Goal: Task Accomplishment & Management: Manage account settings

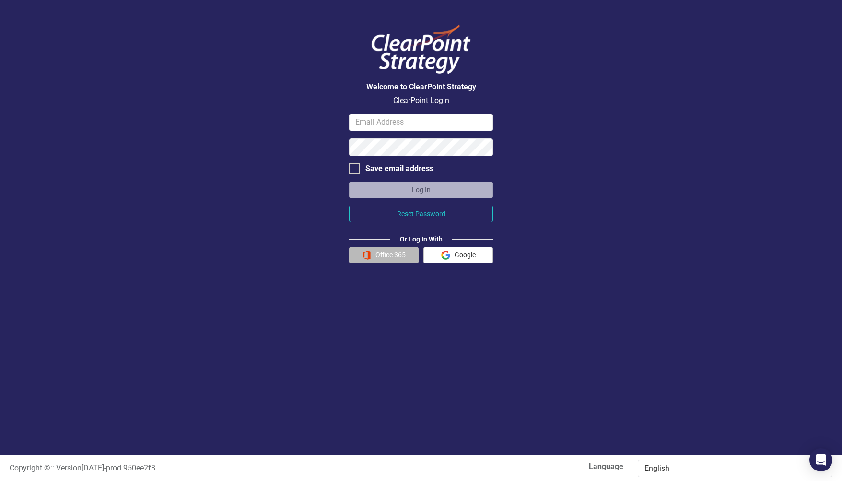
click at [383, 257] on button "Office 365" at bounding box center [384, 255] width 70 height 17
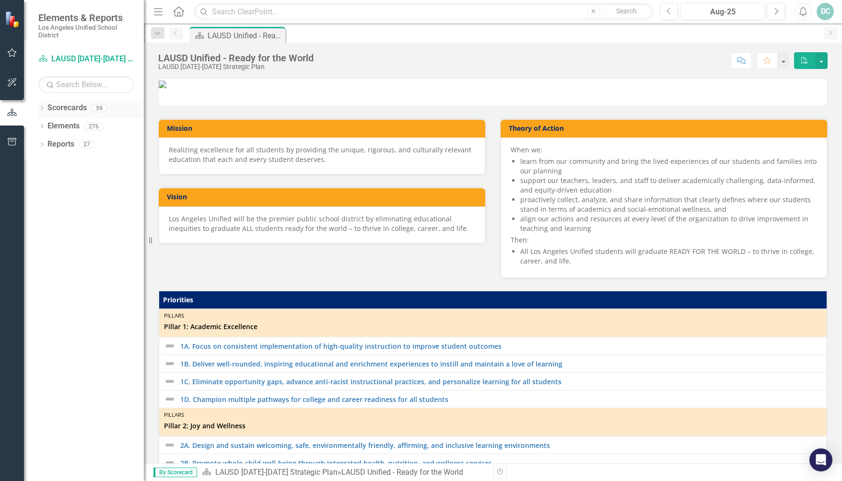
click at [45, 105] on div "Dropdown Scorecards 59" at bounding box center [90, 109] width 105 height 18
click at [60, 105] on link "Scorecards" at bounding box center [66, 108] width 39 height 11
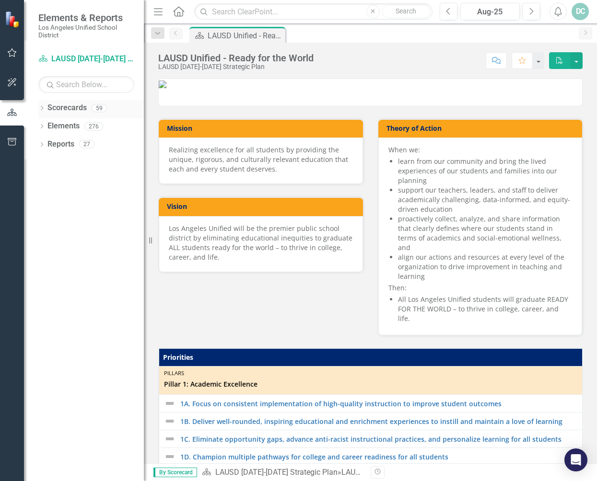
click at [41, 106] on icon at bounding box center [42, 108] width 2 height 4
click at [70, 142] on link "New Products & Initiatives 2025-26" at bounding box center [98, 144] width 91 height 11
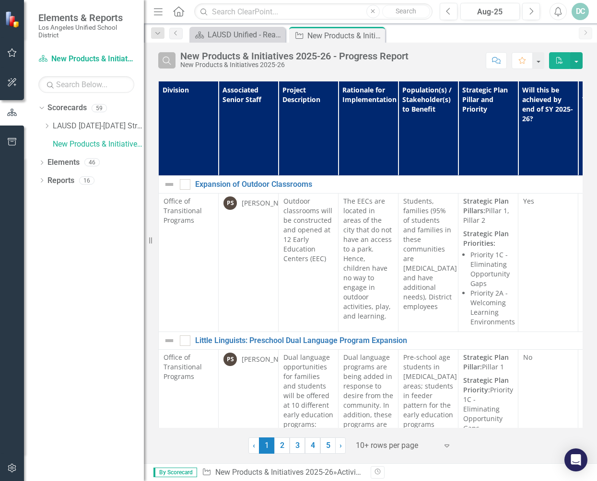
click at [166, 62] on icon "Search" at bounding box center [167, 60] width 11 height 9
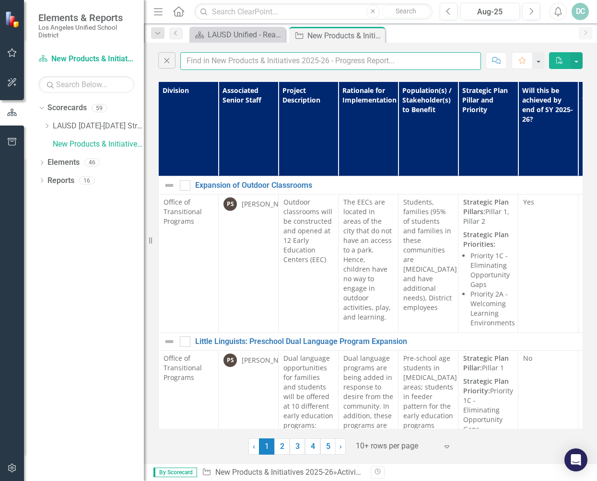
click at [222, 62] on input "text" at bounding box center [330, 61] width 301 height 18
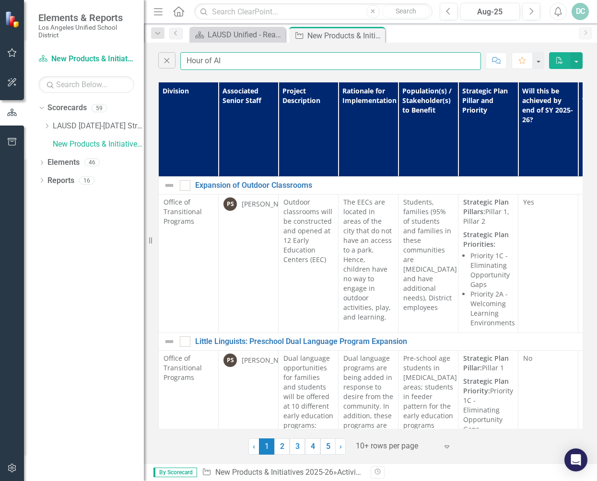
type input "Hour of AI"
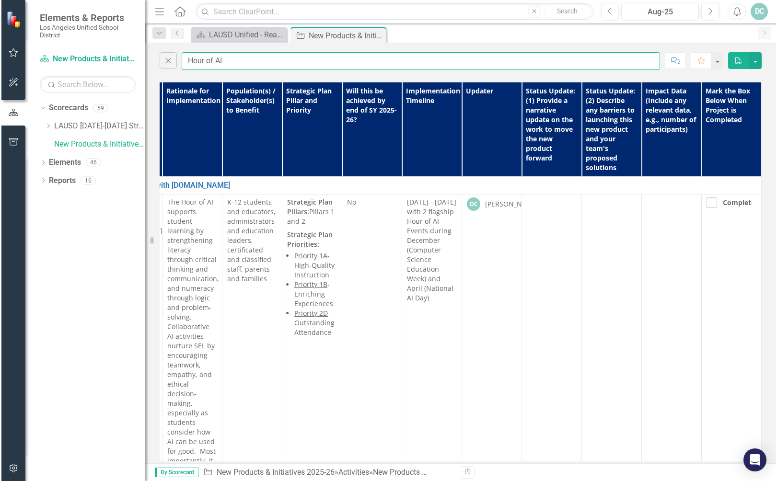
scroll to position [0, 182]
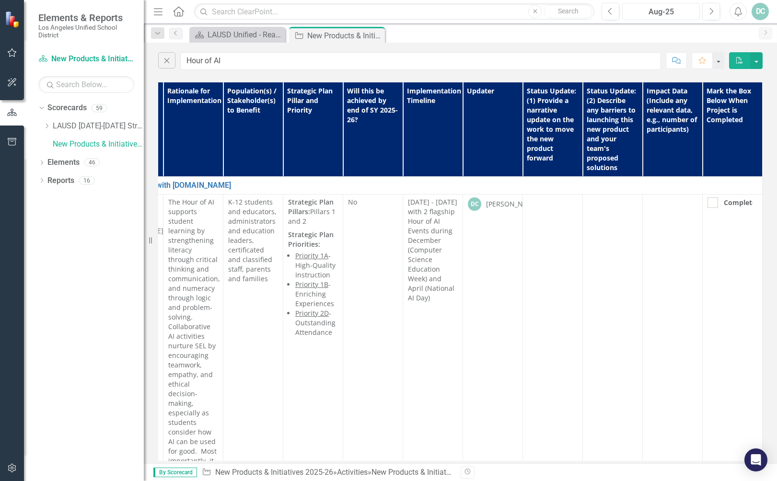
click at [682, 10] on div "Aug-25" at bounding box center [661, 12] width 71 height 12
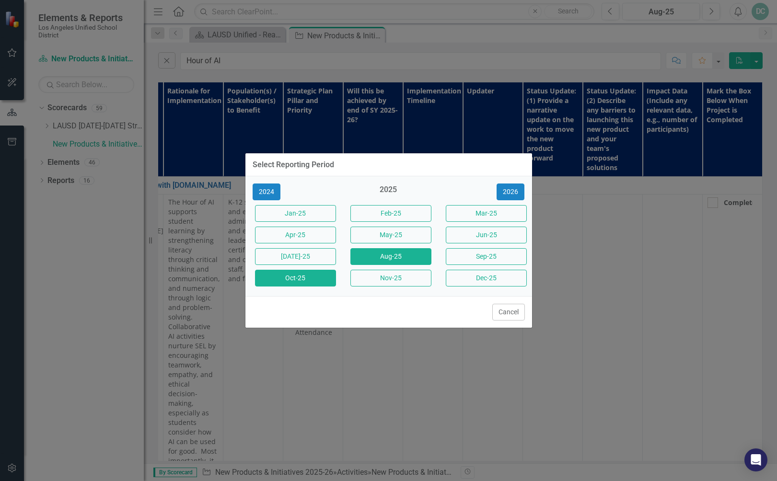
click at [295, 280] on button "Oct-25" at bounding box center [295, 278] width 81 height 17
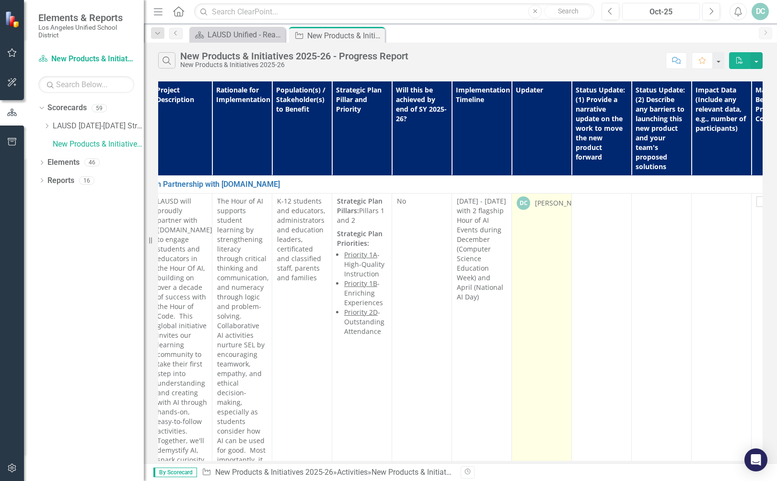
scroll to position [0, 182]
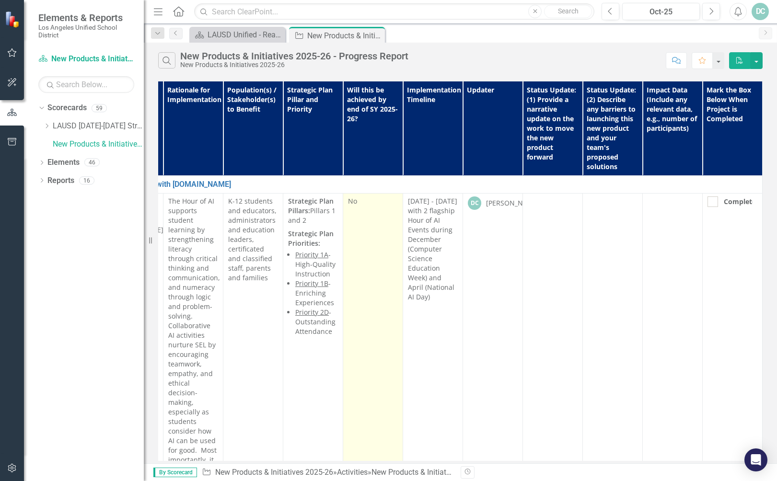
click at [374, 269] on td "No" at bounding box center [373, 413] width 60 height 438
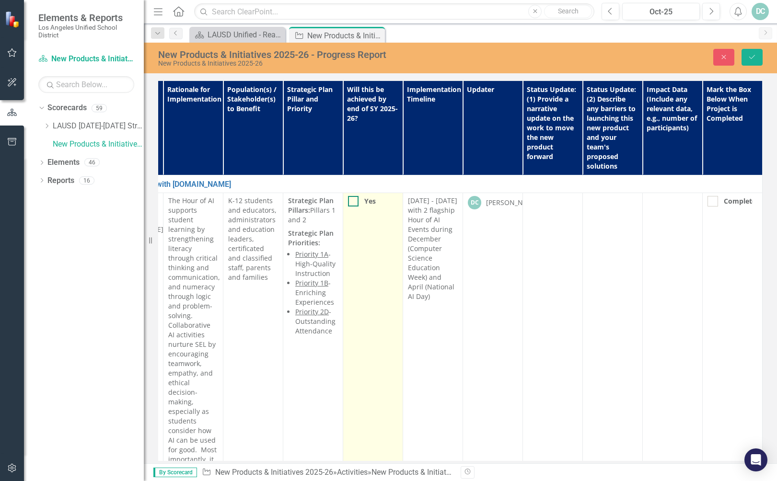
click at [348, 200] on input "Yes" at bounding box center [351, 199] width 6 height 6
checkbox input "true"
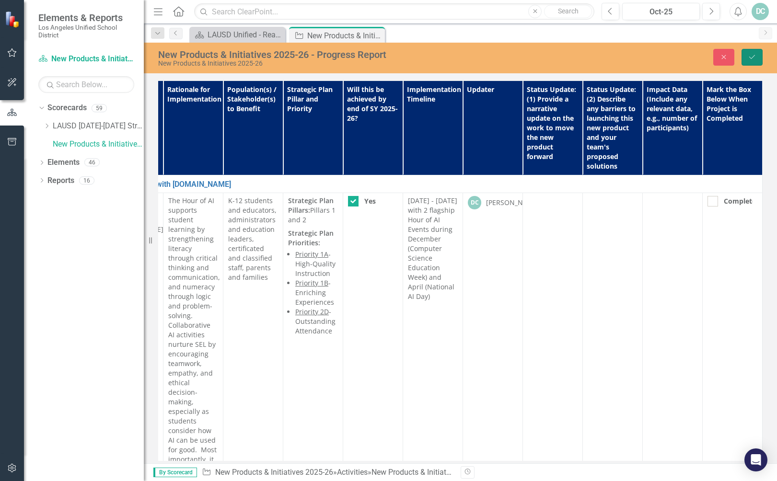
click at [751, 57] on icon "Save" at bounding box center [752, 57] width 9 height 7
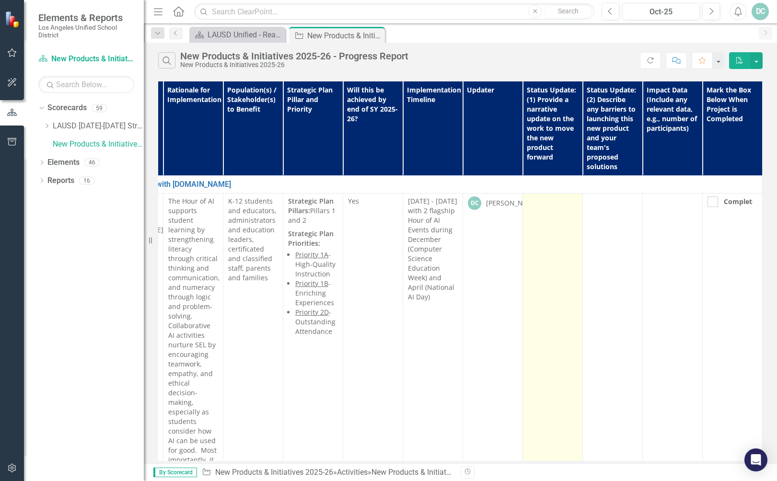
click at [542, 279] on td at bounding box center [553, 413] width 60 height 438
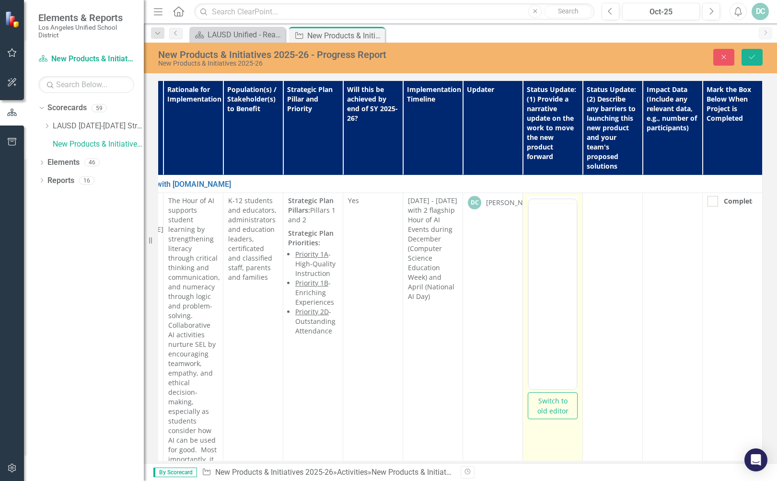
scroll to position [0, 0]
click at [543, 223] on body "Rich Text Area. Press ALT-0 for help." at bounding box center [553, 294] width 48 height 144
click at [544, 216] on div at bounding box center [543, 210] width 28 height 19
click at [543, 237] on body "Rich Text Area. Press ALT-0 for help." at bounding box center [553, 294] width 48 height 144
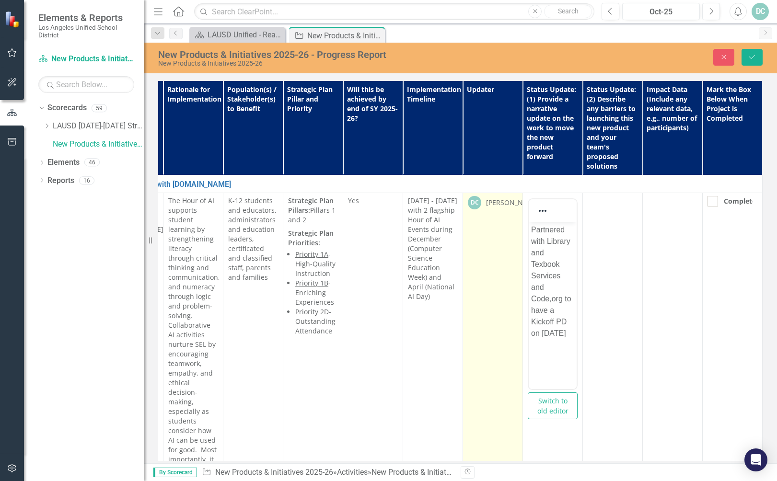
click at [483, 285] on td "DC [PERSON_NAME]" at bounding box center [493, 412] width 60 height 438
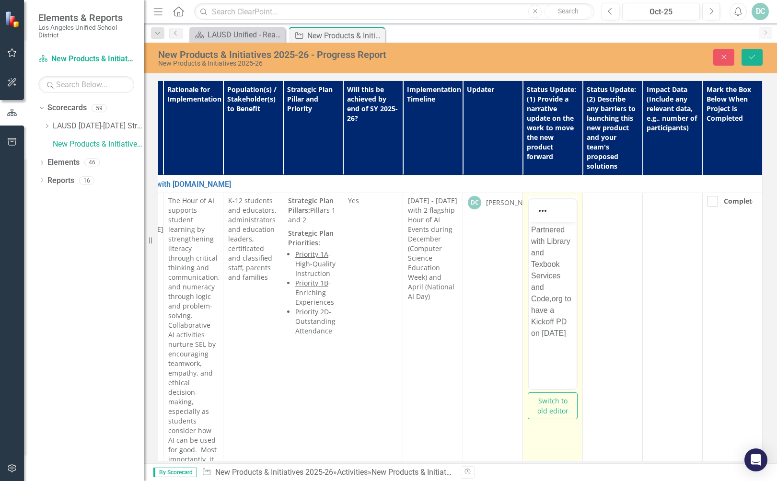
click at [552, 425] on td "Switch to old editor" at bounding box center [553, 412] width 60 height 438
click at [552, 429] on td "Switch to old editor" at bounding box center [553, 412] width 60 height 438
click at [563, 332] on p "Partnered with Library and Texbook Services and Code,org to have a Kickoff PD o…" at bounding box center [552, 281] width 43 height 115
click at [561, 335] on p "Partnered with Library and Texbook Services and Code,org to have a Kickoff PD o…" at bounding box center [552, 281] width 43 height 115
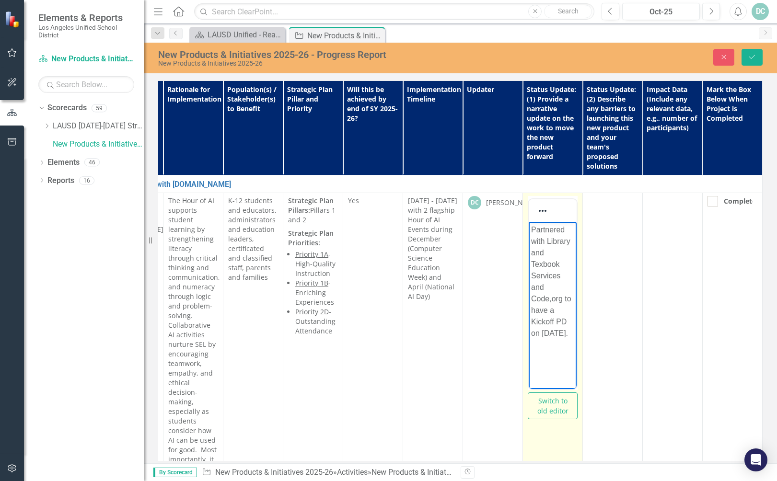
click at [561, 351] on p "Rich Text Area. Press ALT-0 for help." at bounding box center [552, 353] width 43 height 12
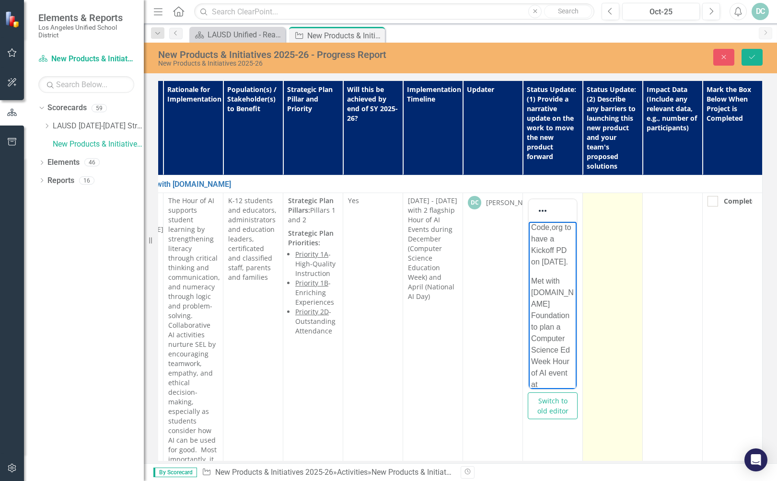
click at [595, 313] on td at bounding box center [613, 412] width 60 height 438
click at [601, 269] on td at bounding box center [613, 412] width 60 height 438
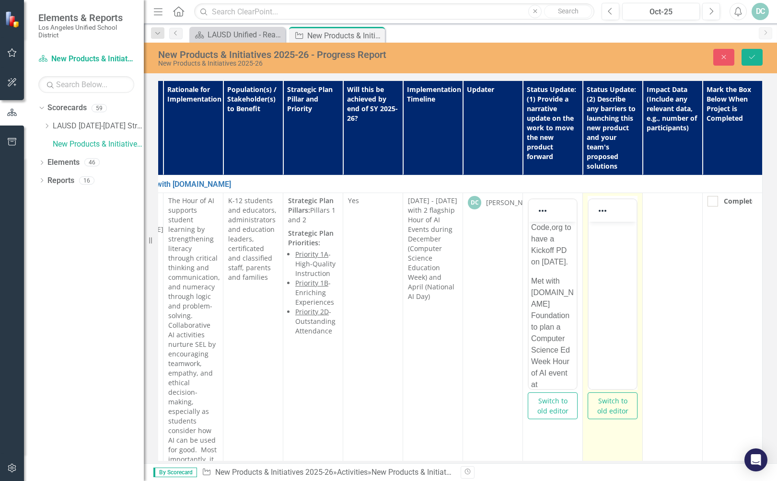
scroll to position [0, 0]
click at [602, 230] on p "Rich Text Area. Press ALT-0 for help." at bounding box center [612, 230] width 43 height 12
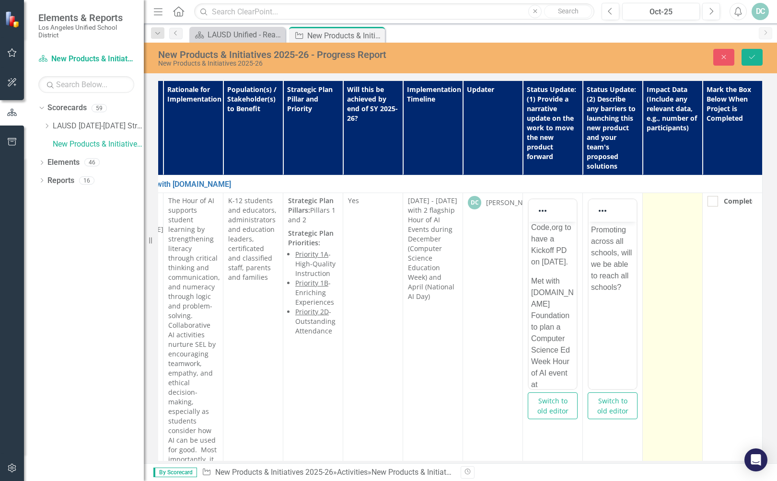
click at [658, 248] on td at bounding box center [673, 412] width 60 height 438
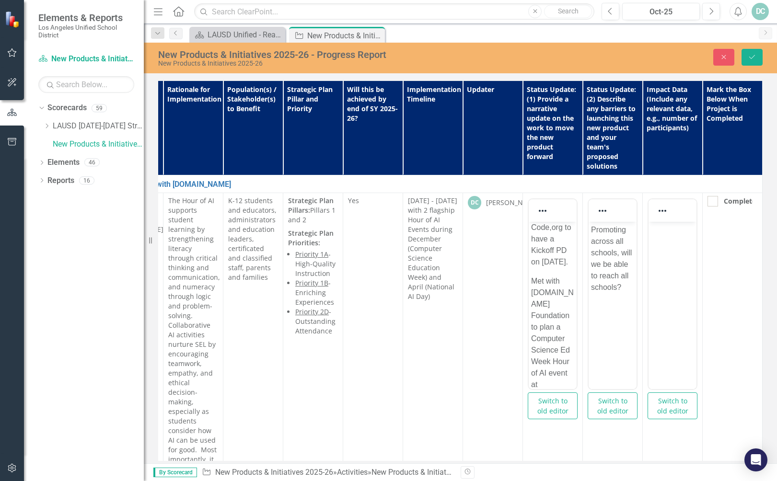
click at [664, 237] on body "Rich Text Area. Press ALT-0 for help." at bounding box center [673, 294] width 48 height 144
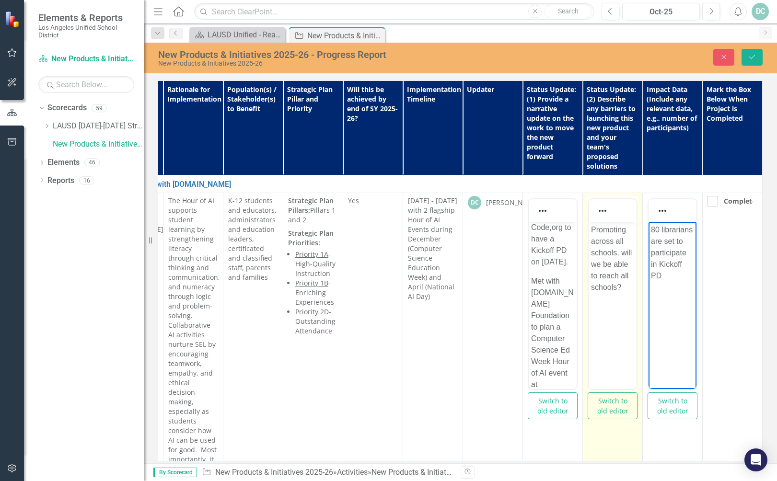
click at [619, 308] on body "Promoting across all schools, will we be able to reach all schools?" at bounding box center [613, 294] width 48 height 144
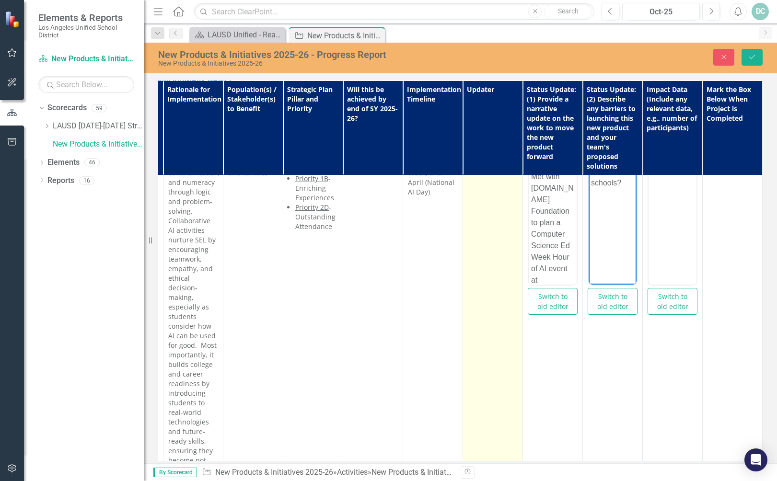
scroll to position [167, 182]
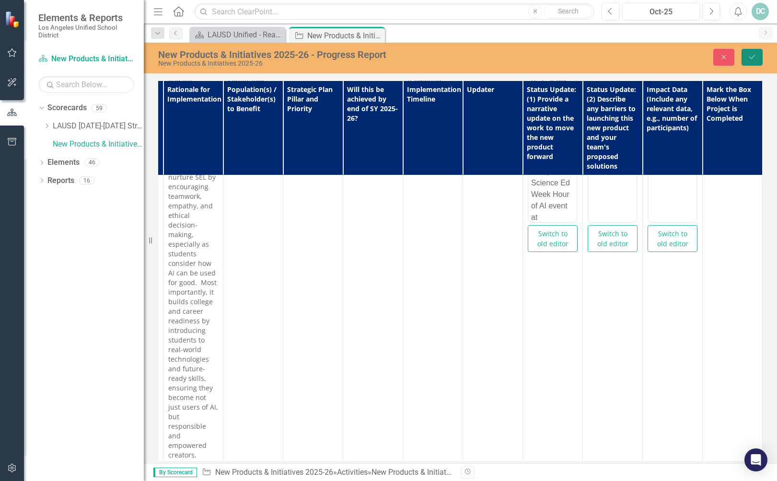
click at [753, 54] on icon "Save" at bounding box center [752, 57] width 9 height 7
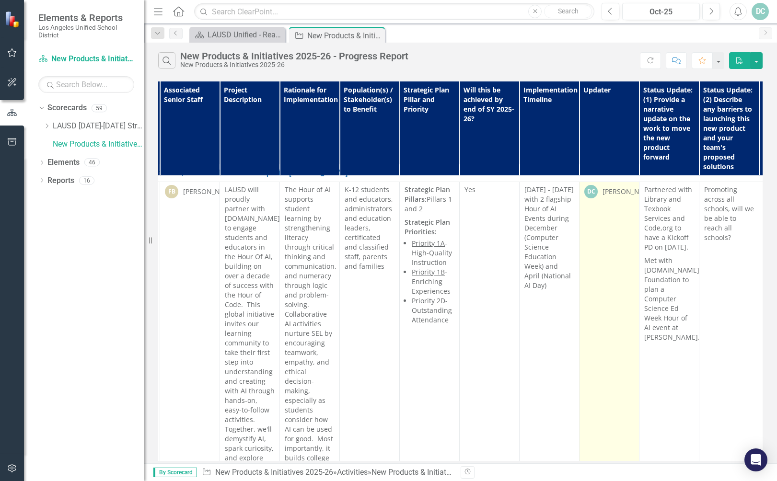
scroll to position [12, 0]
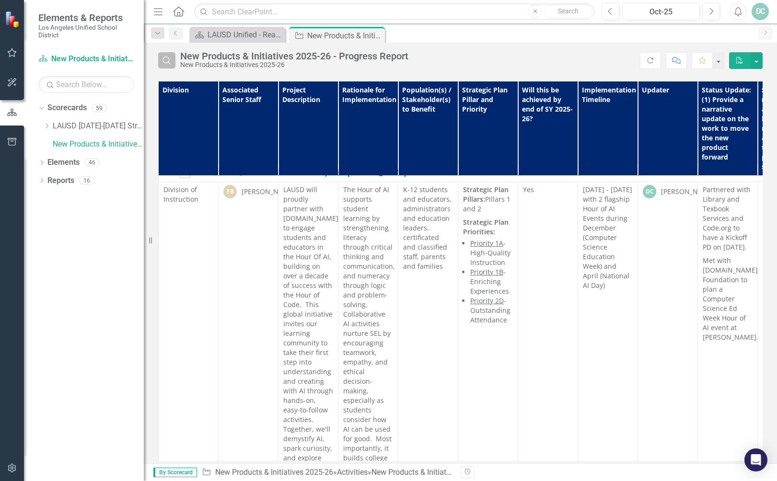
click at [169, 62] on icon "Search" at bounding box center [167, 60] width 11 height 9
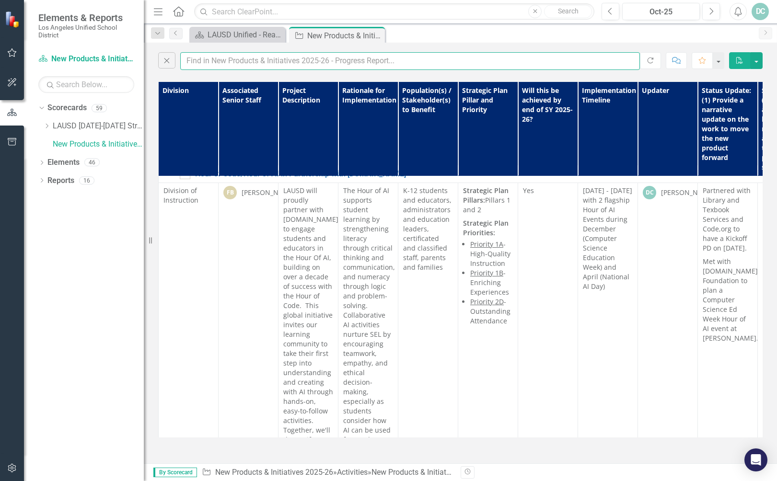
click at [239, 63] on input "text" at bounding box center [410, 61] width 460 height 18
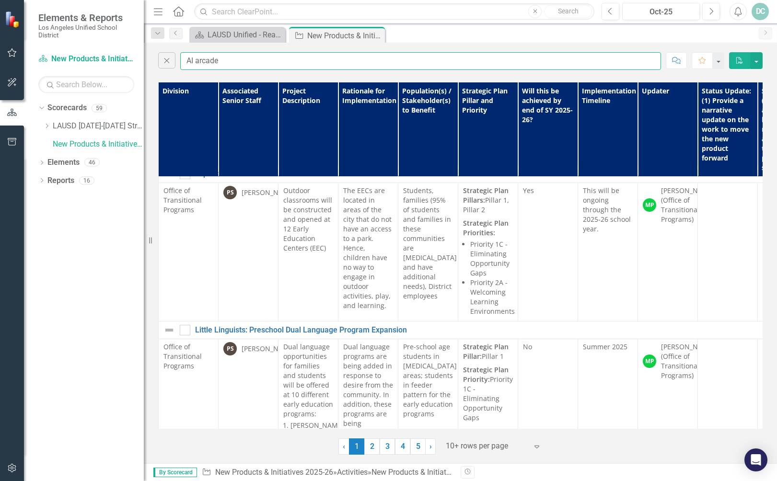
type input "AI arcade"
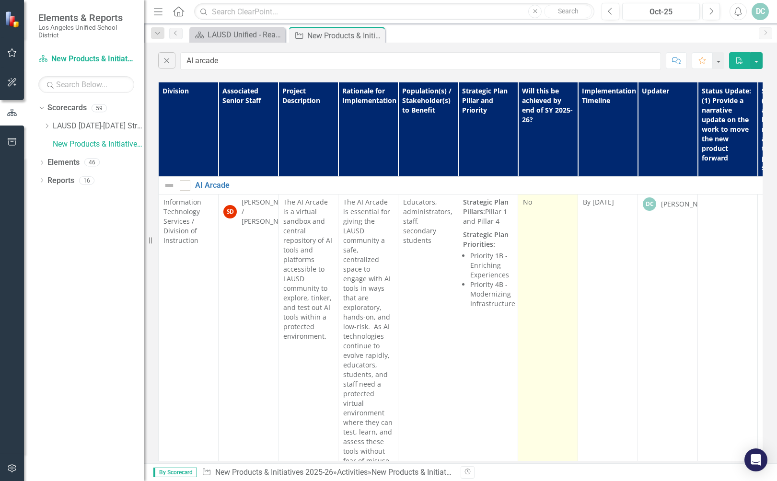
click at [545, 292] on td "No" at bounding box center [548, 461] width 60 height 534
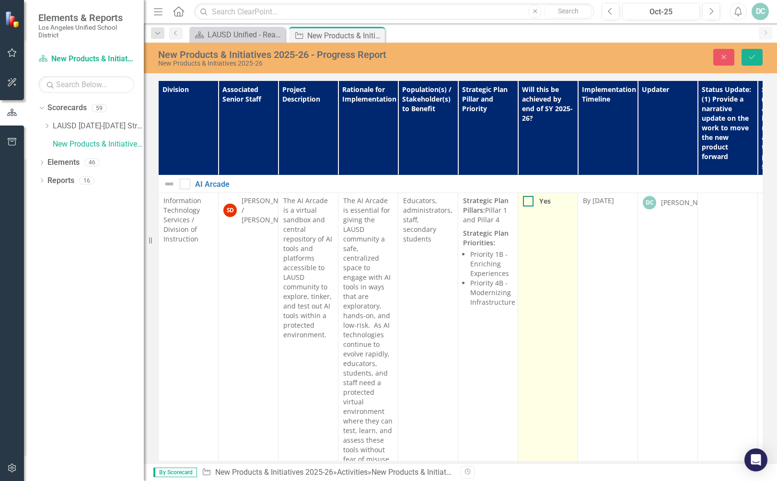
click at [532, 201] on div at bounding box center [528, 201] width 11 height 11
click at [529, 201] on input "Yes" at bounding box center [526, 199] width 6 height 6
checkbox input "true"
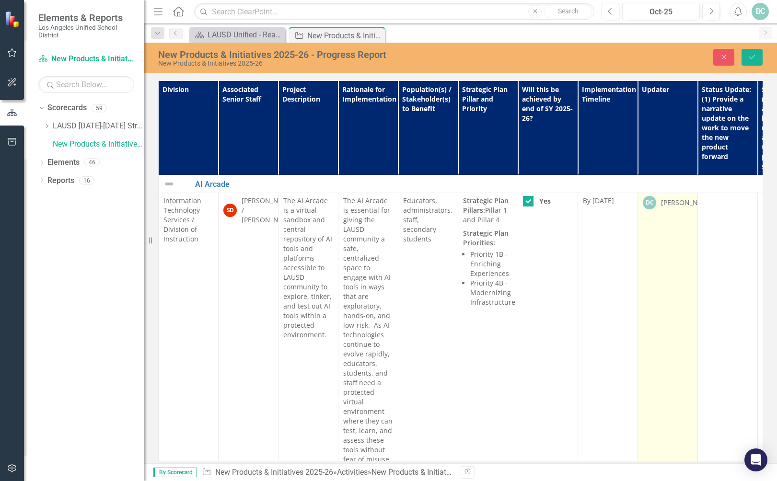
click at [666, 262] on td "DC [PERSON_NAME]" at bounding box center [668, 460] width 60 height 534
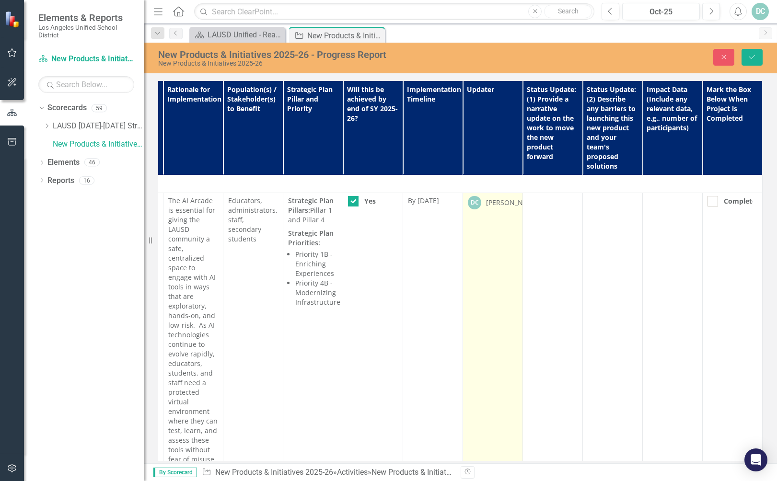
scroll to position [0, 182]
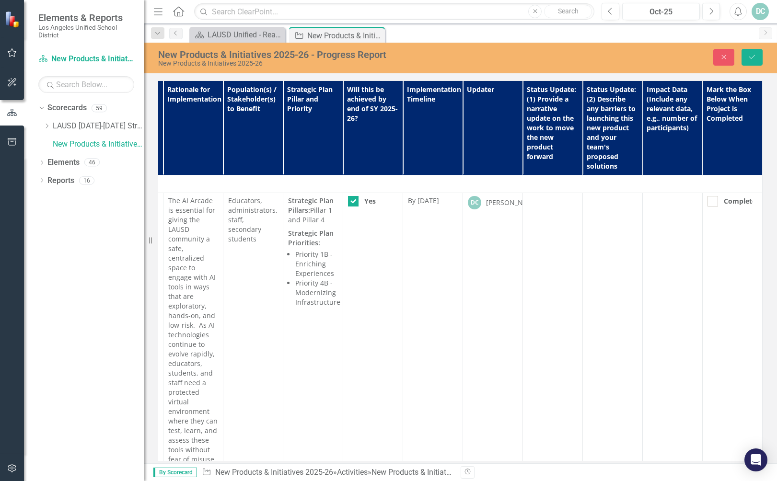
click at [533, 129] on th "Status Update: (1) Provide a narrative update on the work to move the new produ…" at bounding box center [553, 128] width 60 height 94
click at [753, 58] on icon "Save" at bounding box center [752, 57] width 9 height 7
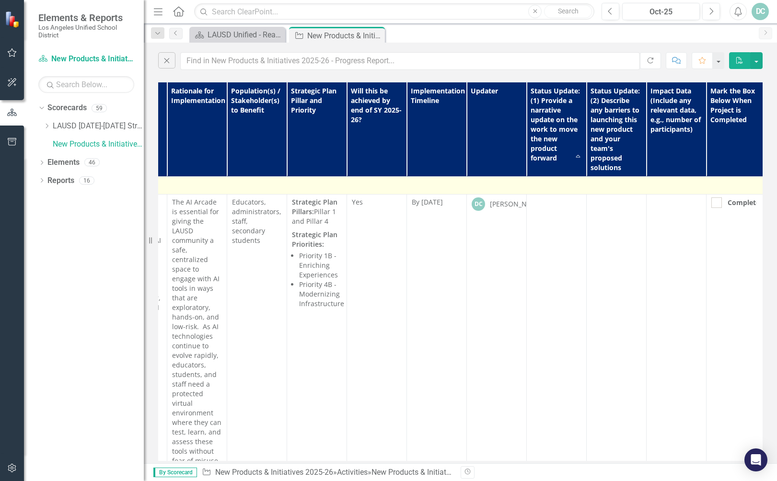
scroll to position [0, 181]
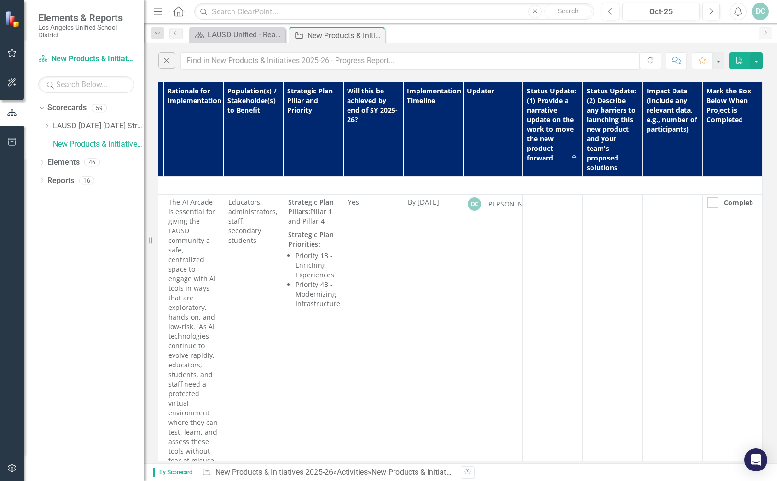
click at [537, 151] on th "Status Update: (1) Provide a narrative update on the work to move the new produ…" at bounding box center [553, 129] width 60 height 94
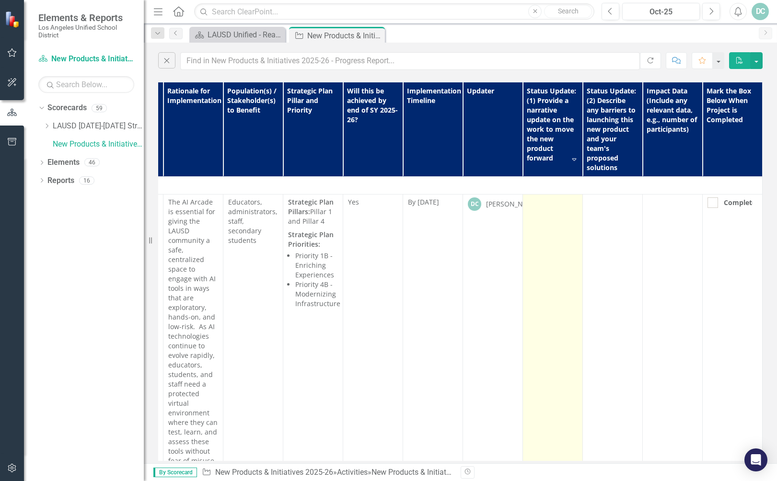
click at [539, 212] on td at bounding box center [553, 461] width 60 height 534
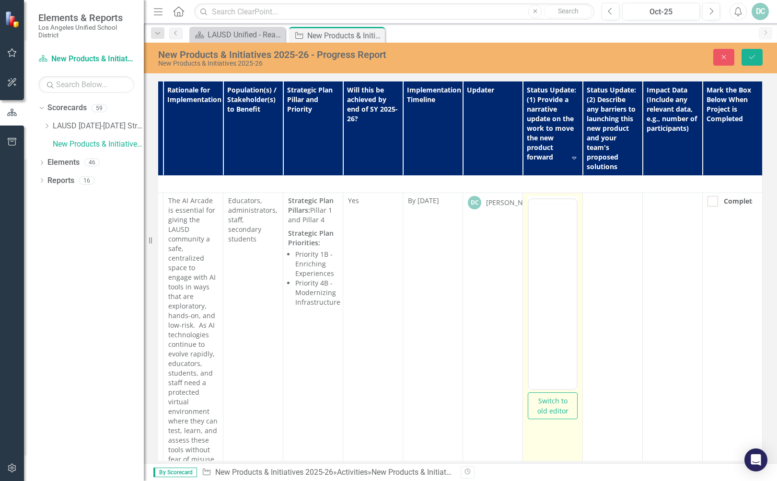
scroll to position [0, 0]
click at [543, 250] on body "Rich Text Area. Press ALT-0 for help." at bounding box center [553, 294] width 48 height 144
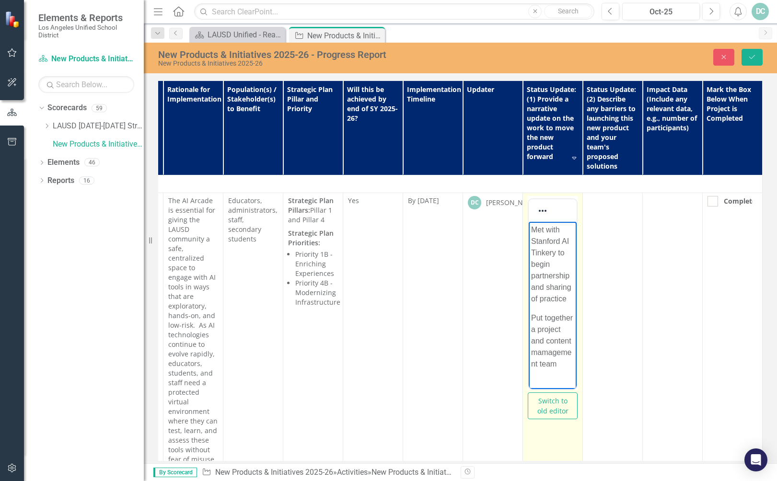
click at [548, 356] on p "Put together a project and content mamagement team" at bounding box center [552, 342] width 43 height 58
click at [558, 371] on body "Met with Stanford AI Tinkery to begin partnership and sharing of practice Put t…" at bounding box center [553, 301] width 48 height 158
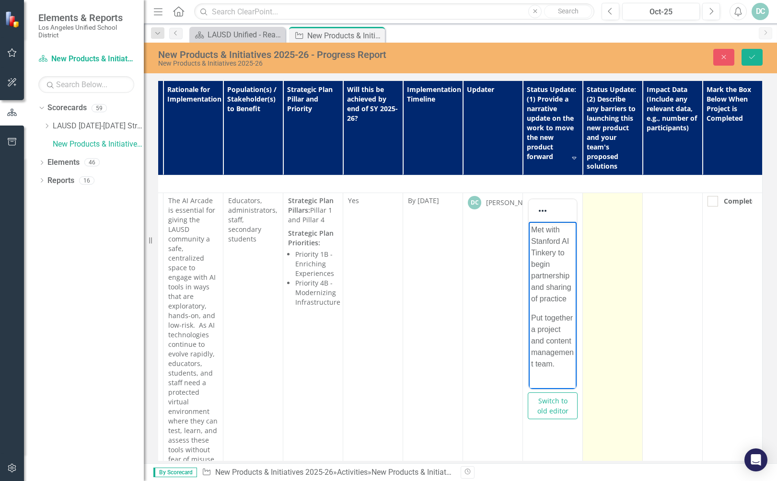
click at [607, 234] on td at bounding box center [613, 460] width 60 height 534
click at [606, 234] on td at bounding box center [613, 460] width 60 height 534
click at [594, 231] on td at bounding box center [613, 460] width 60 height 534
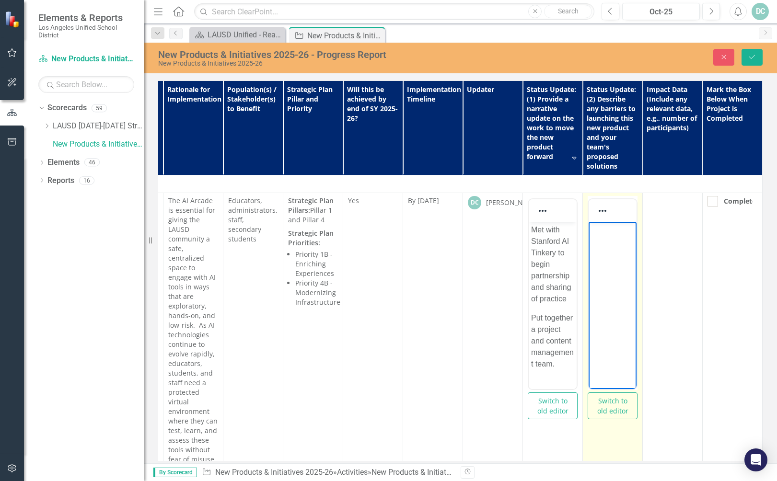
click at [595, 233] on p "Rich Text Area. Press ALT-0 for help." at bounding box center [612, 230] width 43 height 12
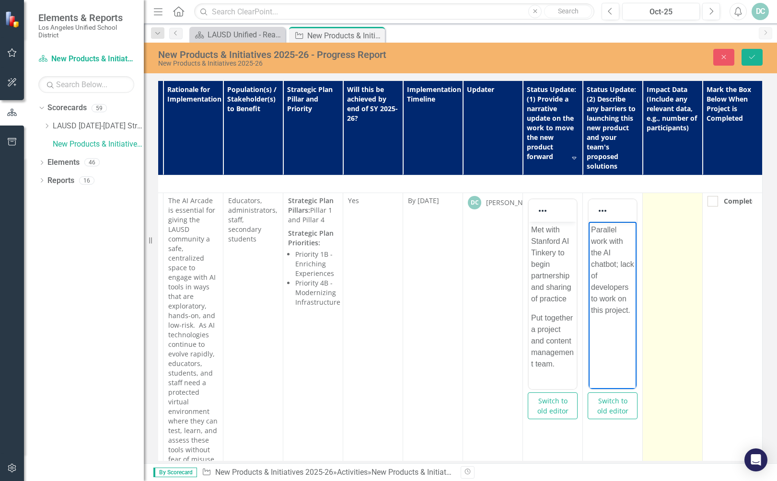
click at [661, 224] on td at bounding box center [673, 460] width 60 height 534
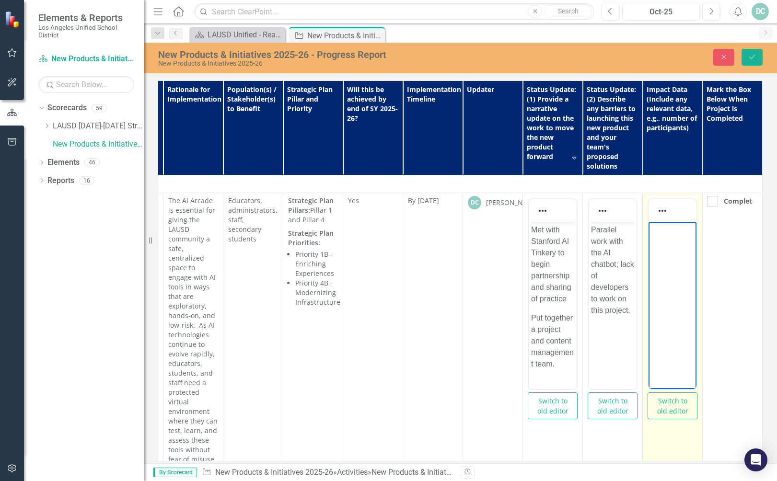
click at [658, 240] on body "Rich Text Area. Press ALT-0 for help." at bounding box center [673, 294] width 48 height 144
click at [651, 242] on p "Number of visitors" at bounding box center [672, 235] width 43 height 23
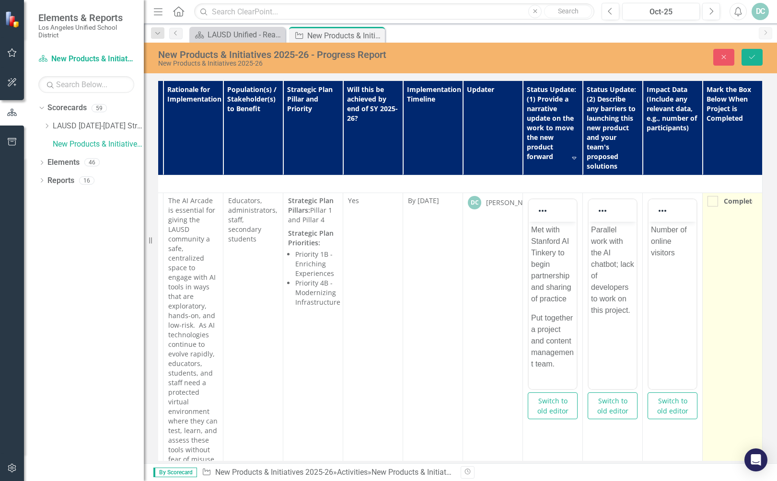
click at [706, 286] on td "Completed" at bounding box center [733, 460] width 60 height 534
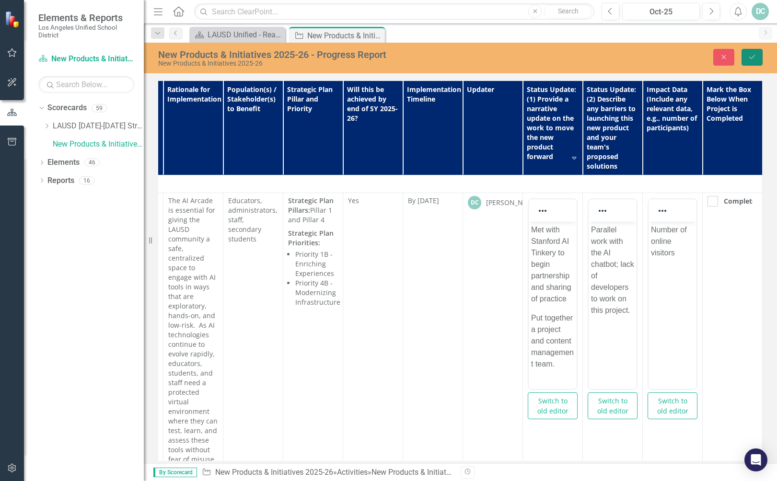
click at [749, 54] on icon "Save" at bounding box center [752, 57] width 9 height 7
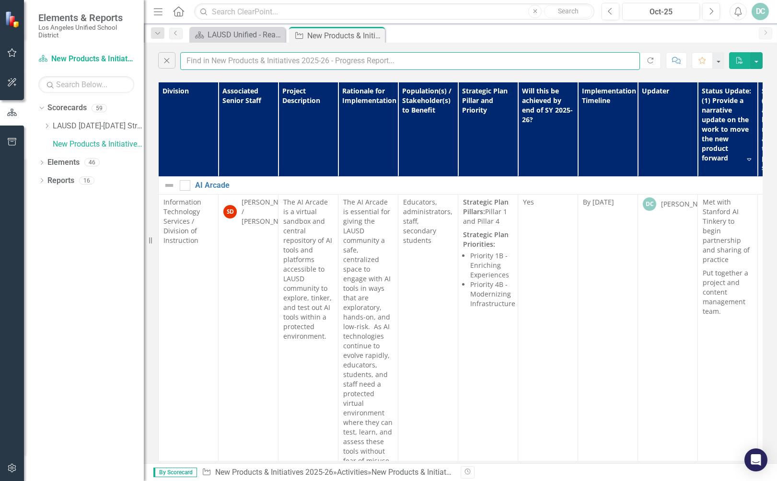
click at [248, 59] on input "text" at bounding box center [410, 61] width 460 height 18
type input "innovation"
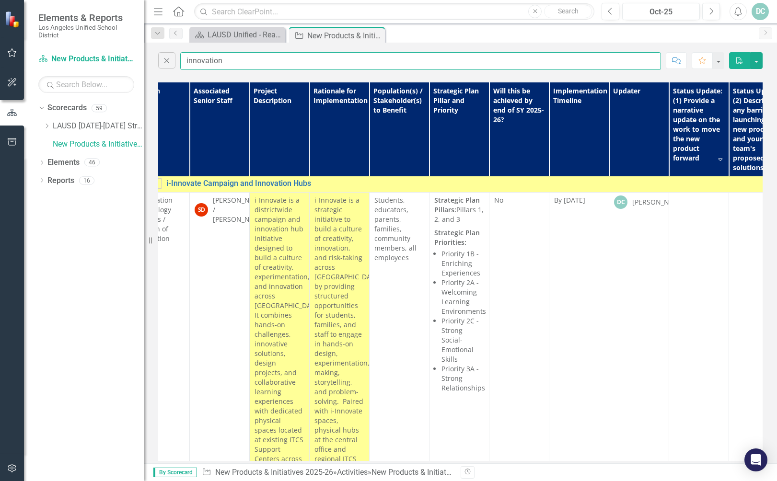
scroll to position [2, 31]
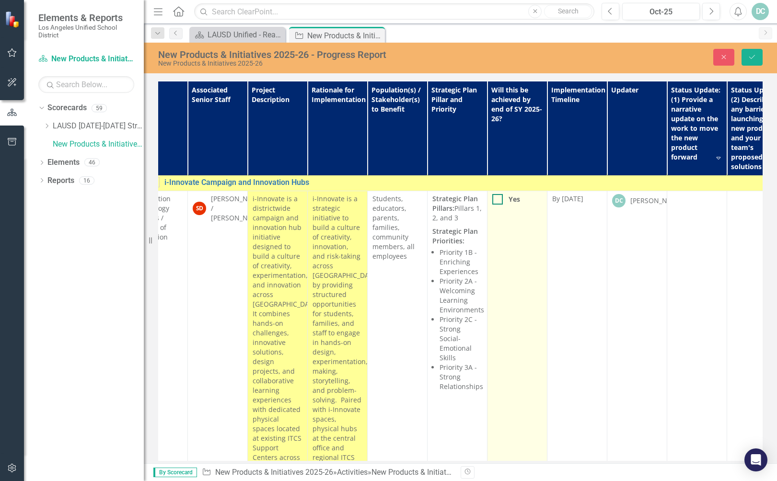
click at [495, 195] on input "Yes" at bounding box center [495, 197] width 6 height 6
checkbox input "true"
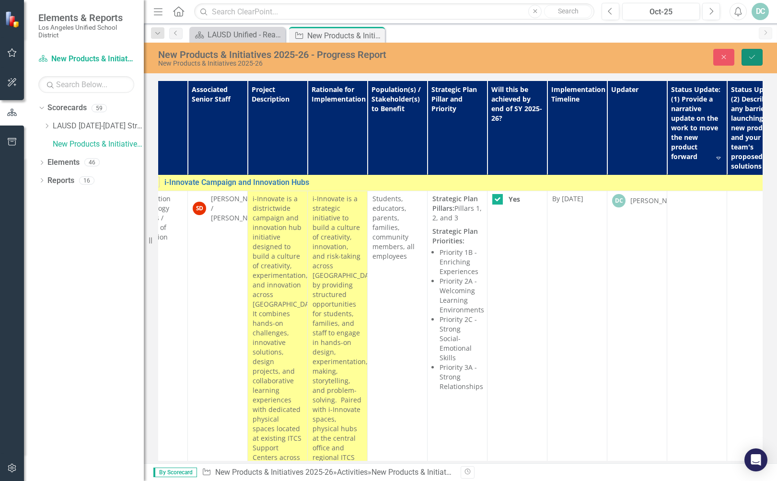
click at [753, 58] on icon "Save" at bounding box center [752, 57] width 9 height 7
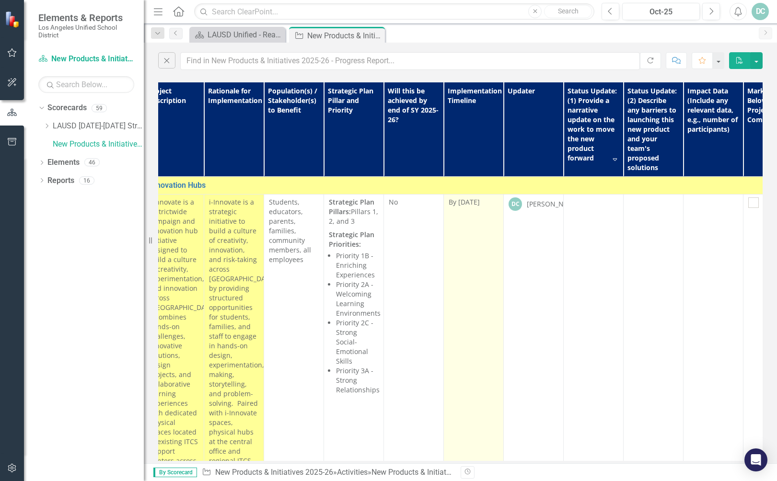
scroll to position [0, 182]
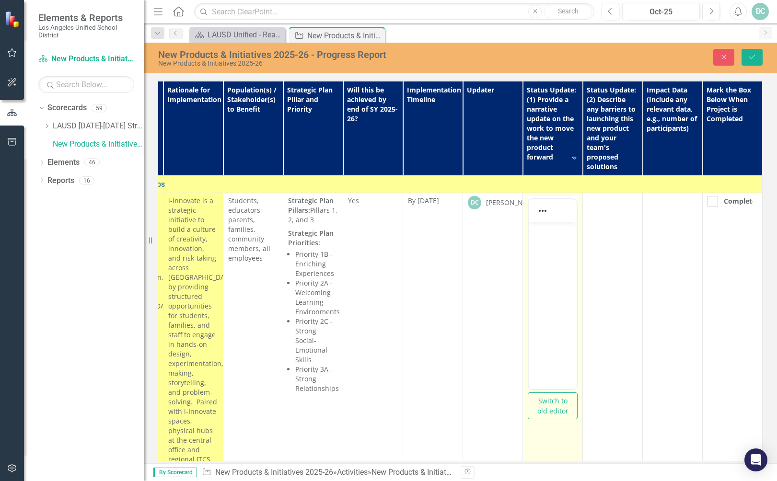
scroll to position [0, 0]
click at [547, 243] on body "Rich Text Area. Press ALT-0 for help." at bounding box center [553, 294] width 48 height 144
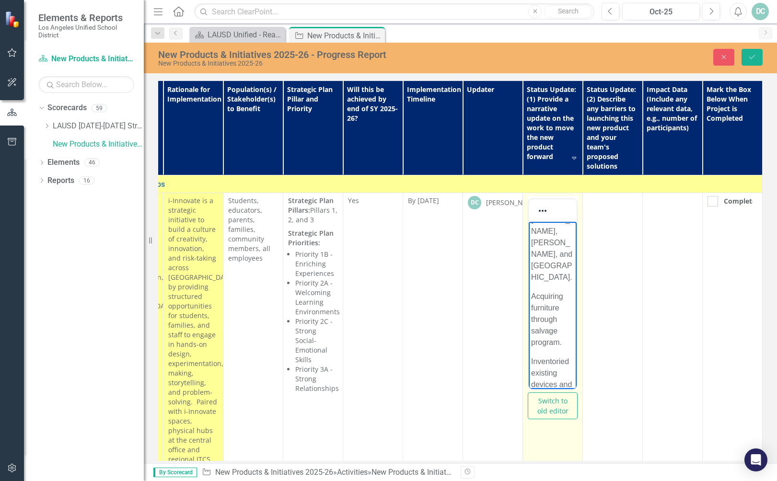
scroll to position [102, 0]
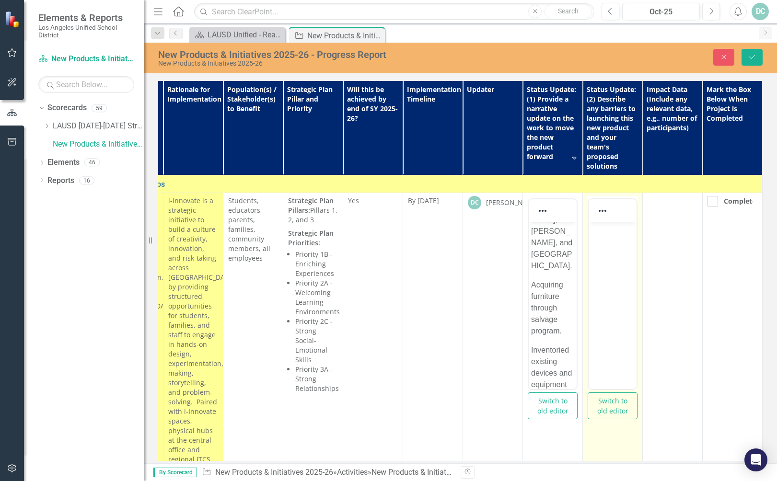
scroll to position [0, 0]
click at [612, 237] on body "Rich Text Area. Press ALT-0 for help." at bounding box center [613, 294] width 48 height 144
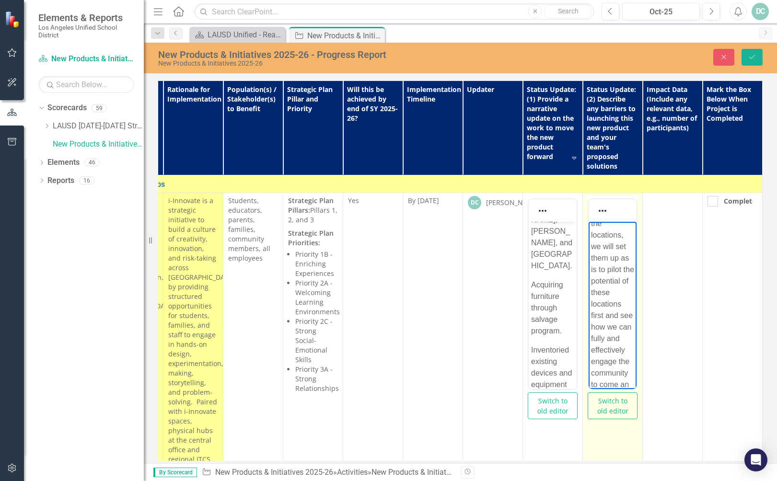
scroll to position [41, 0]
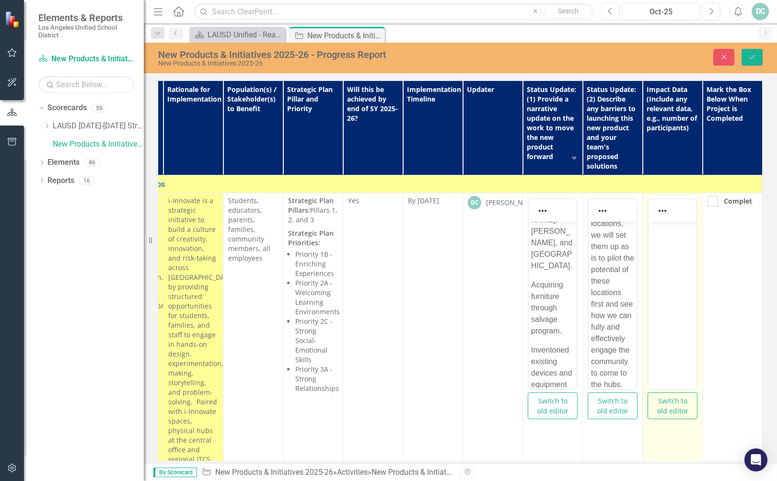
scroll to position [0, 0]
click at [663, 231] on p "Rich Text Area. Press ALT-0 for help." at bounding box center [672, 230] width 43 height 12
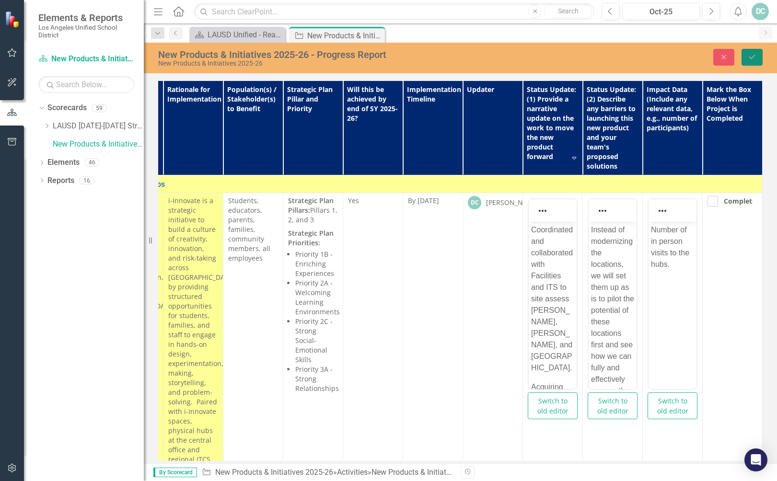
click at [750, 60] on button "Save" at bounding box center [752, 57] width 21 height 17
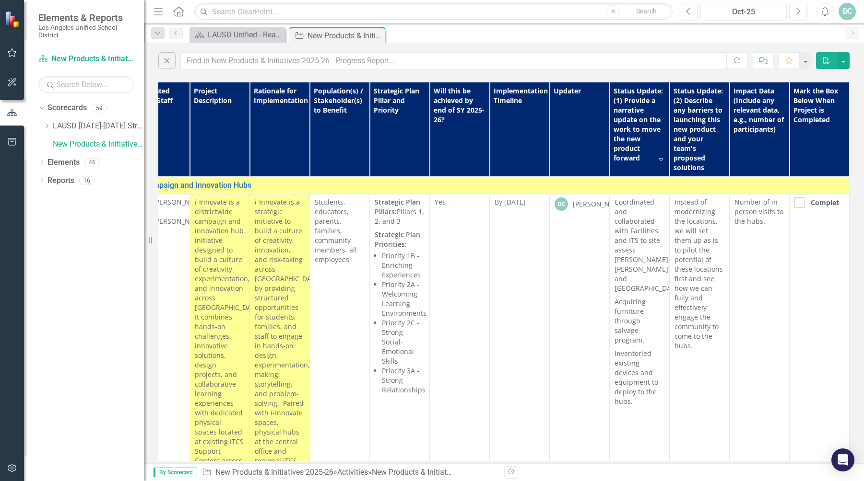
scroll to position [0, 96]
click at [841, 10] on div "DC" at bounding box center [846, 11] width 17 height 17
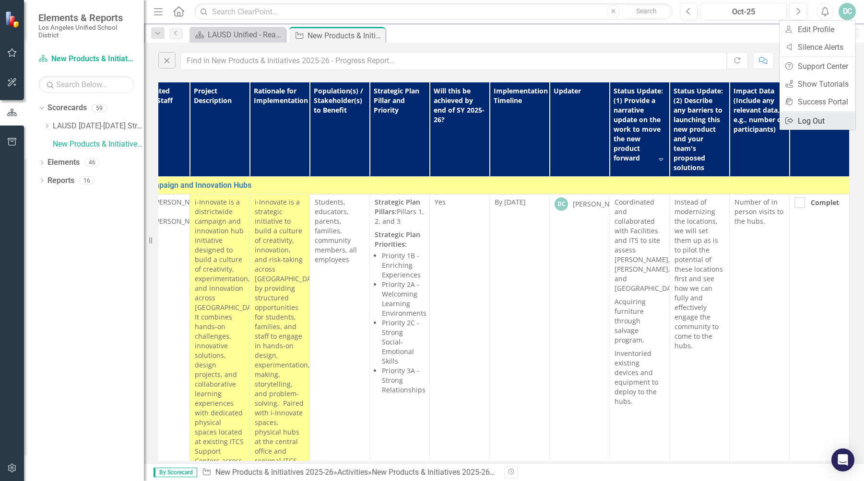
click at [807, 120] on link "Logout Log Out" at bounding box center [817, 121] width 76 height 18
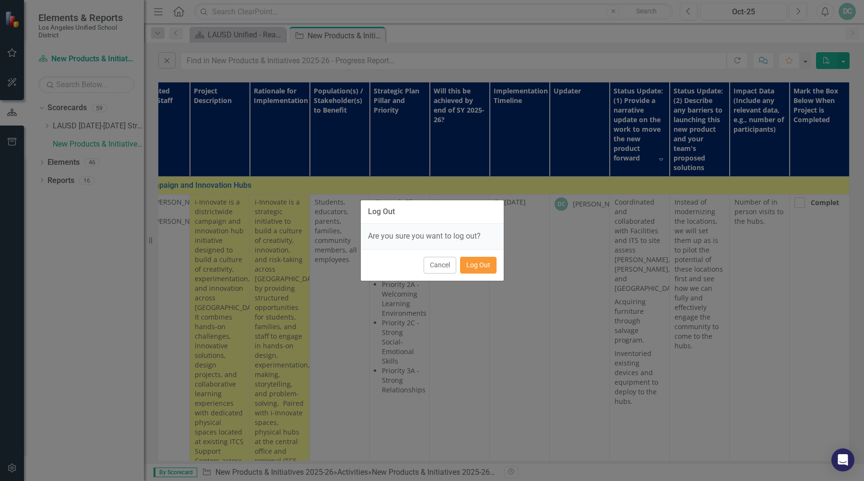
click at [478, 267] on button "Log Out" at bounding box center [478, 265] width 36 height 17
